Goal: Transaction & Acquisition: Purchase product/service

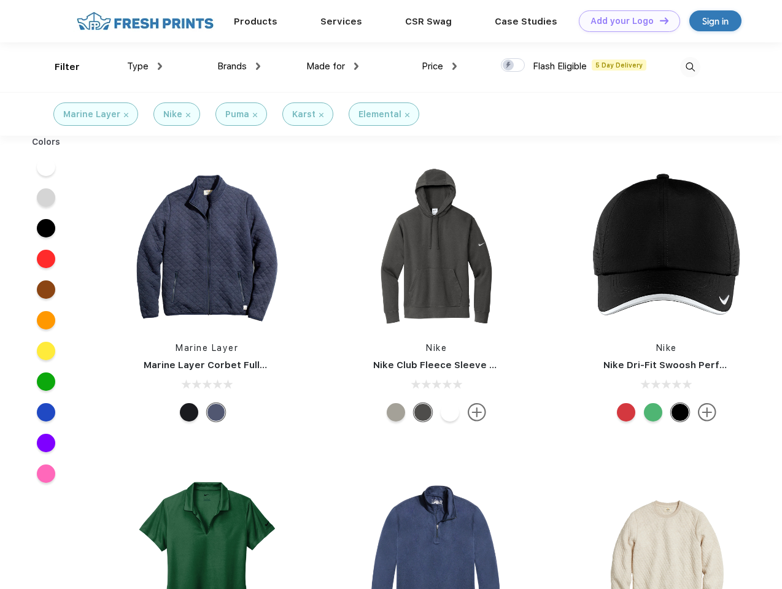
click at [625, 21] on link "Add your Logo Design Tool" at bounding box center [629, 20] width 101 height 21
click at [0, 0] on div "Design Tool" at bounding box center [0, 0] width 0 height 0
click at [659, 20] on link "Add your Logo Design Tool" at bounding box center [629, 20] width 101 height 21
click at [59, 67] on div "Filter" at bounding box center [67, 67] width 25 height 14
click at [145, 66] on span "Type" at bounding box center [137, 66] width 21 height 11
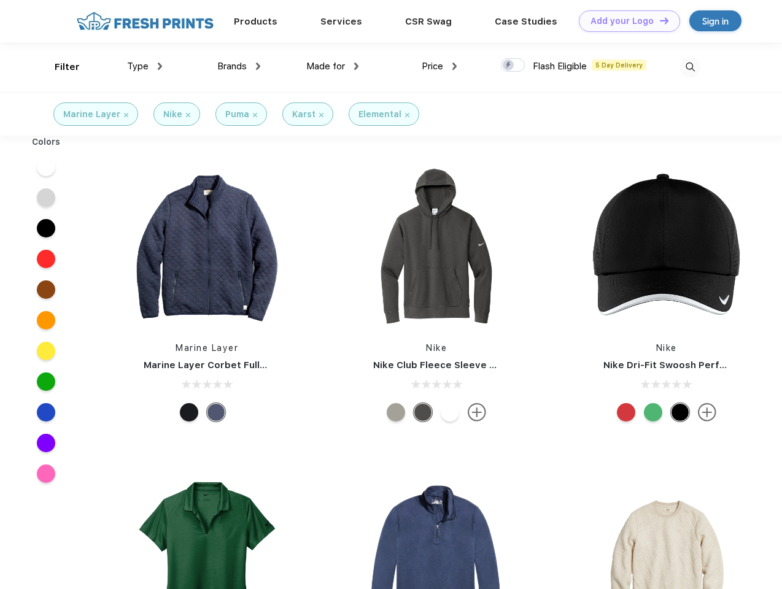
click at [239, 66] on span "Brands" at bounding box center [231, 66] width 29 height 11
click at [333, 66] on span "Made for" at bounding box center [325, 66] width 39 height 11
click at [440, 66] on span "Price" at bounding box center [432, 66] width 21 height 11
click at [513, 66] on div at bounding box center [513, 65] width 24 height 14
click at [509, 66] on input "checkbox" at bounding box center [505, 62] width 8 height 8
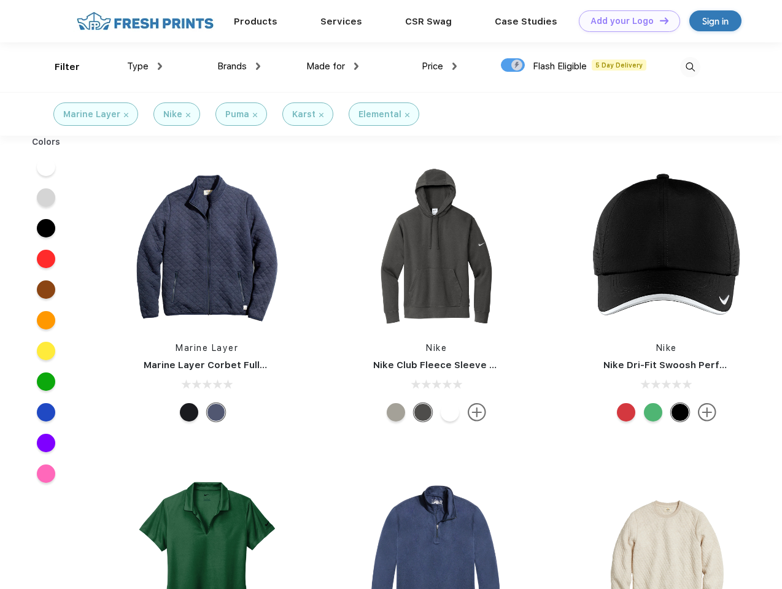
click at [690, 67] on img at bounding box center [690, 67] width 20 height 20
